Goal: Task Accomplishment & Management: Use online tool/utility

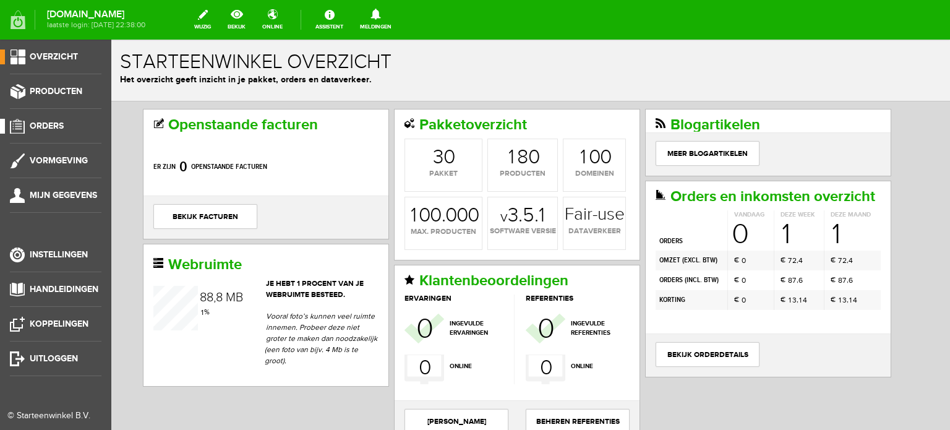
click at [54, 123] on span "Orders" at bounding box center [47, 126] width 34 height 11
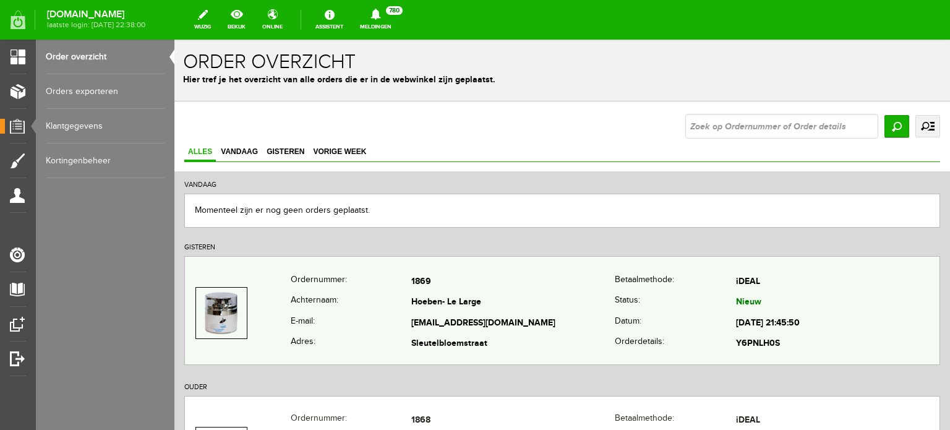
click at [451, 309] on td "Hoeben- Le Large" at bounding box center [512, 302] width 203 height 21
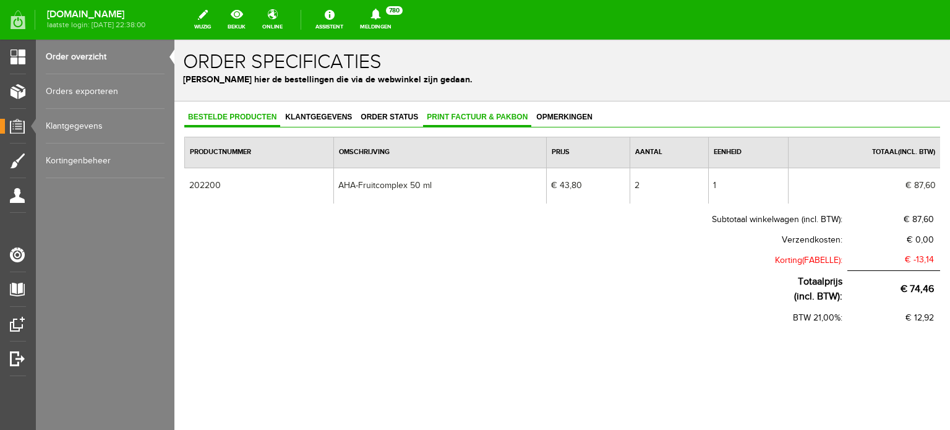
click at [485, 113] on span "Print factuur & pakbon" at bounding box center [477, 117] width 108 height 9
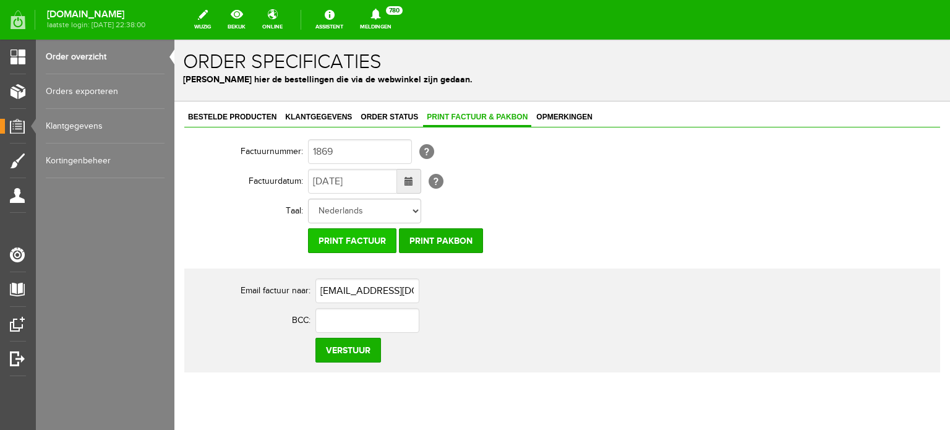
click at [353, 237] on input "Print factuur" at bounding box center [352, 240] width 88 height 25
click at [378, 242] on input "Print factuur" at bounding box center [352, 240] width 88 height 25
click at [318, 114] on span "Klantgegevens" at bounding box center [318, 117] width 74 height 9
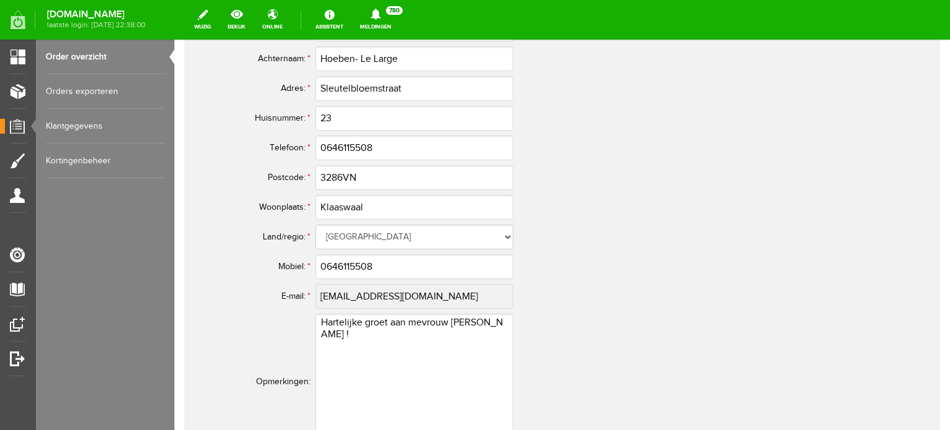
scroll to position [618, 0]
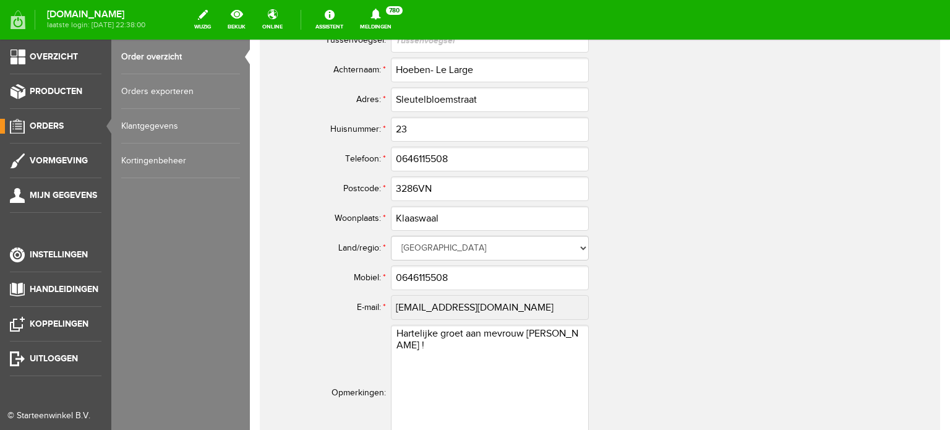
click at [47, 123] on span "Orders" at bounding box center [47, 126] width 34 height 11
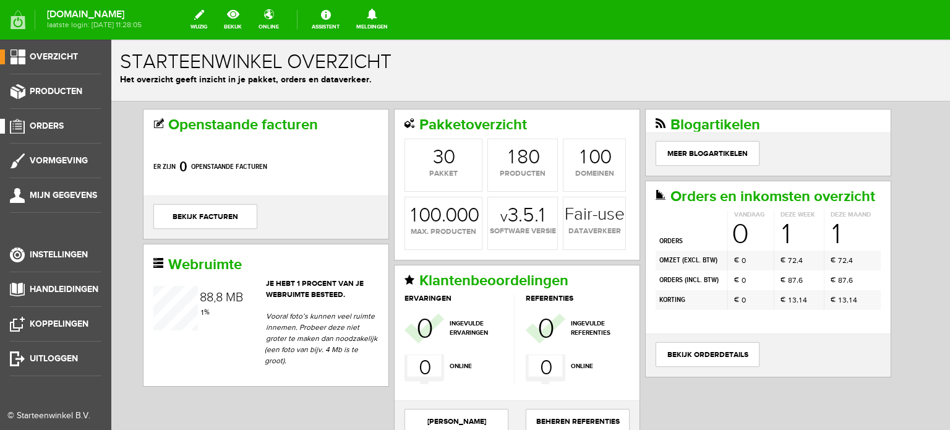
click at [43, 121] on span "Orders" at bounding box center [47, 126] width 34 height 11
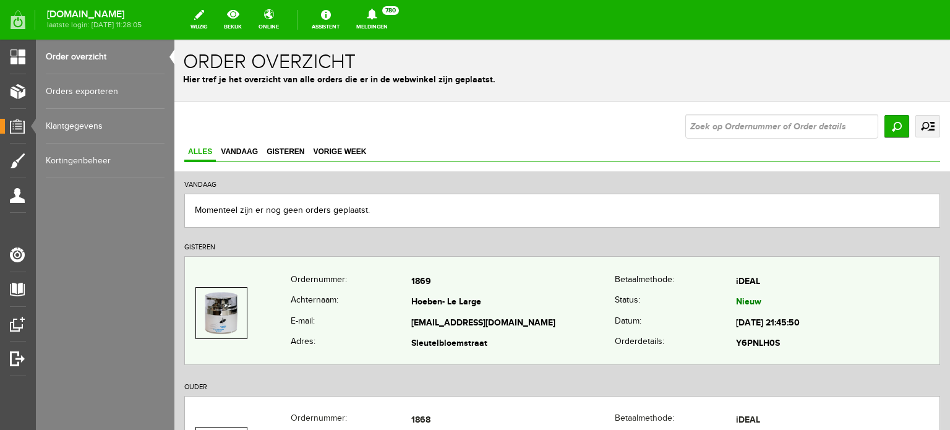
click at [449, 308] on td "Hoeben- Le Large" at bounding box center [512, 302] width 203 height 21
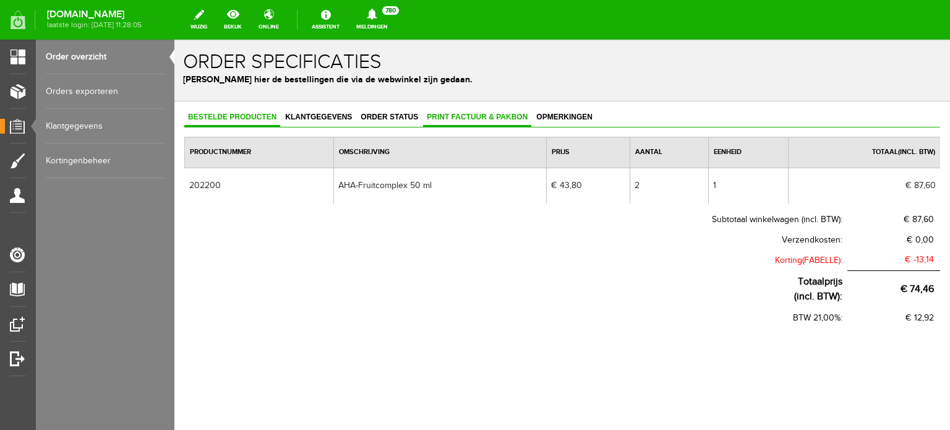
click at [474, 116] on span "Print factuur & pakbon" at bounding box center [477, 117] width 108 height 9
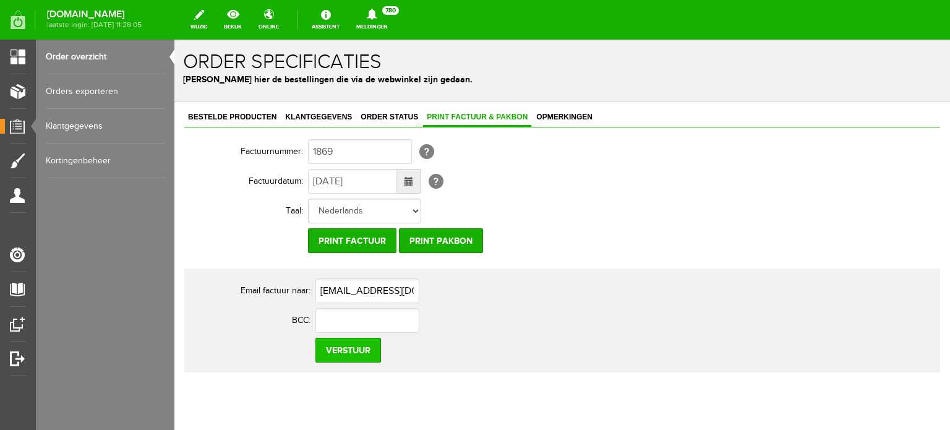
click at [366, 349] on input "Verstuur" at bounding box center [348, 350] width 66 height 25
